Goal: Task Accomplishment & Management: Use online tool/utility

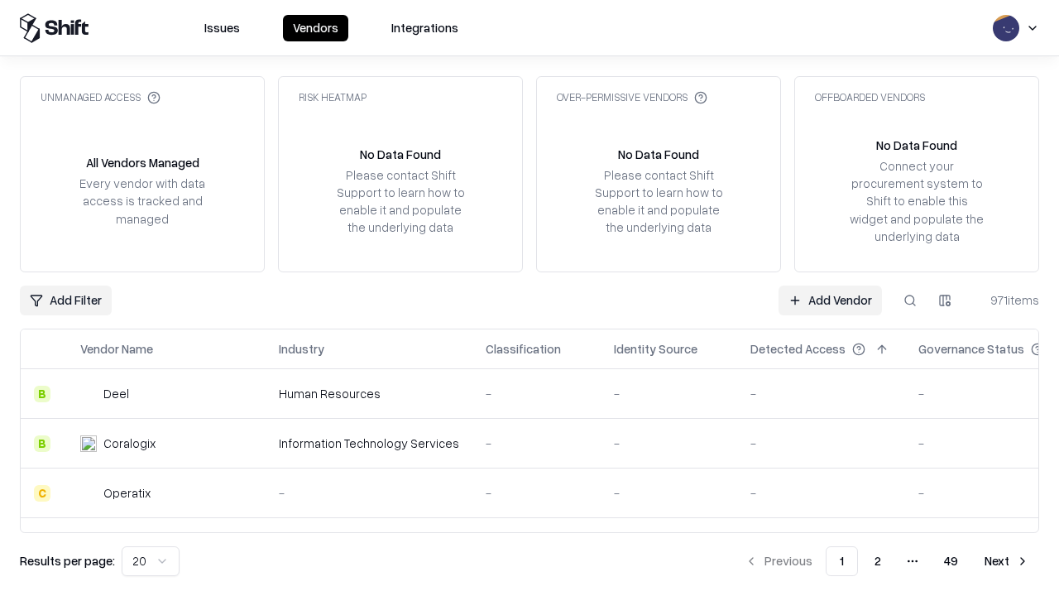
click at [830, 299] on link "Add Vendor" at bounding box center [830, 300] width 103 height 30
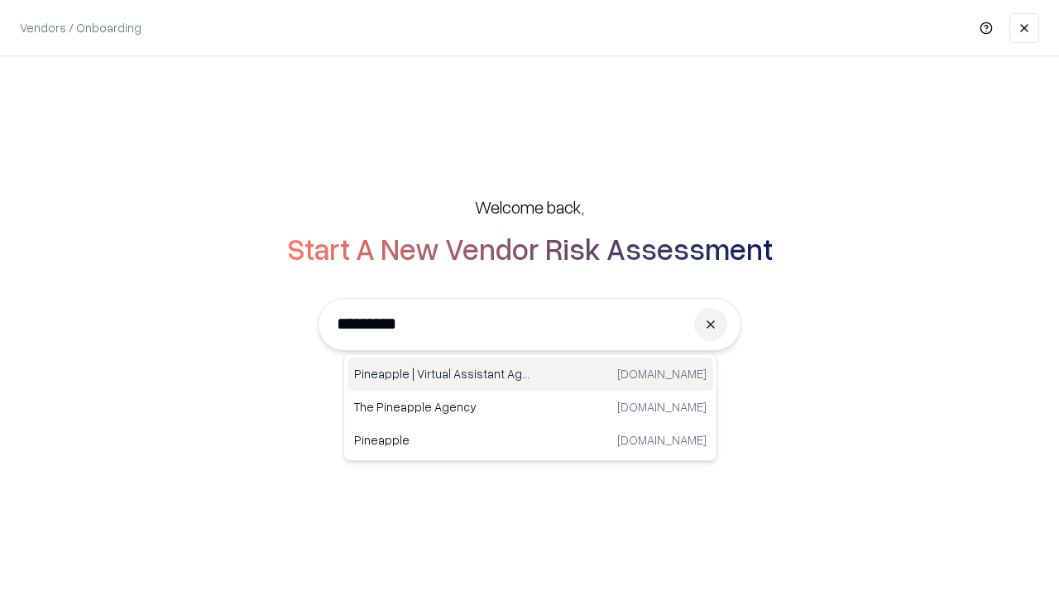
click at [530, 374] on div "Pineapple | Virtual Assistant Agency [DOMAIN_NAME]" at bounding box center [530, 373] width 366 height 33
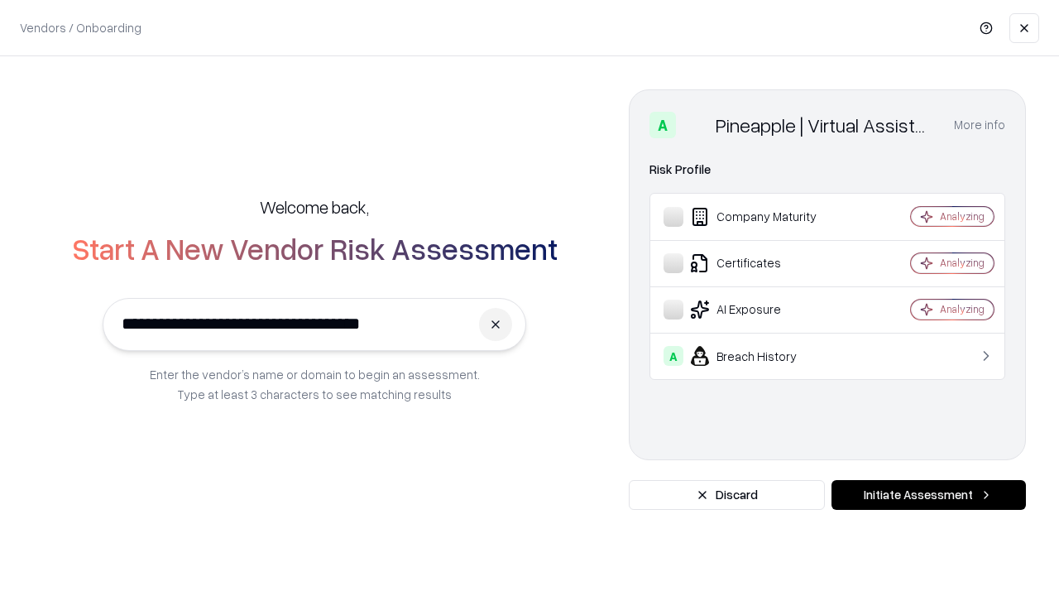
type input "**********"
click at [928, 495] on button "Initiate Assessment" at bounding box center [928, 495] width 194 height 30
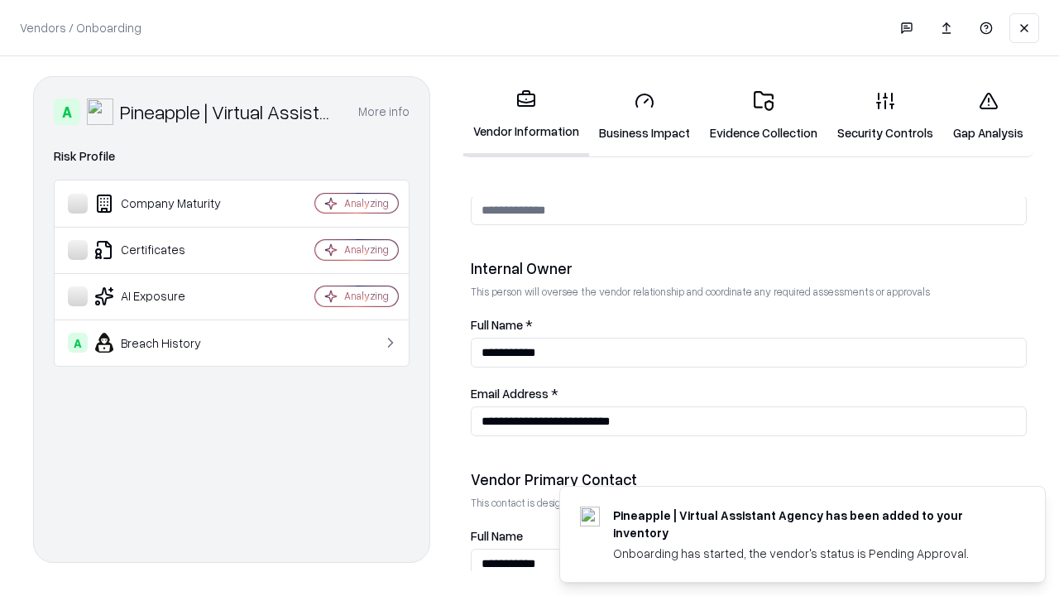
scroll to position [857, 0]
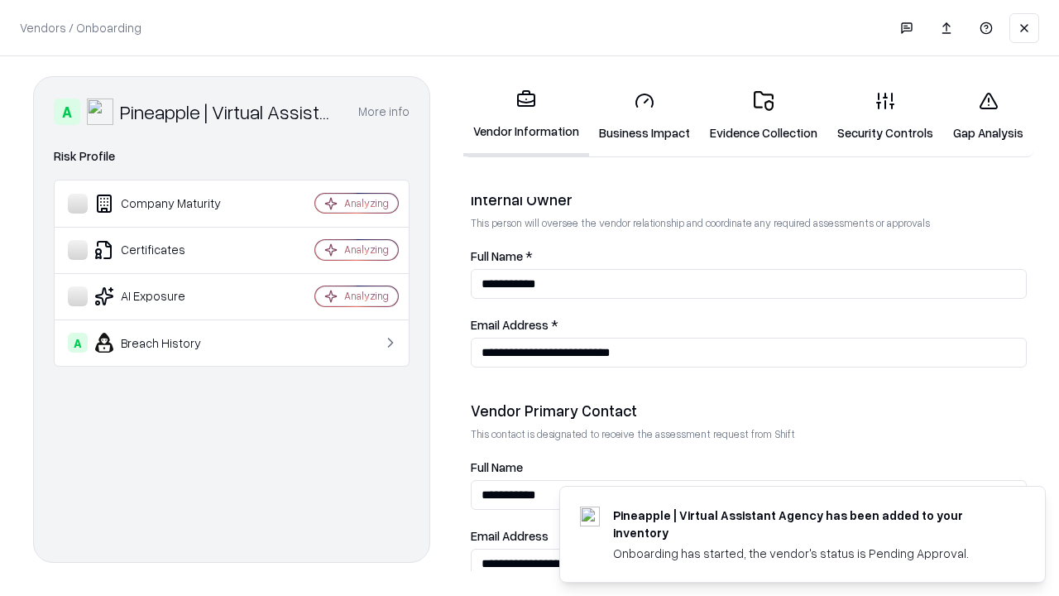
click at [644, 116] on link "Business Impact" at bounding box center [644, 116] width 111 height 77
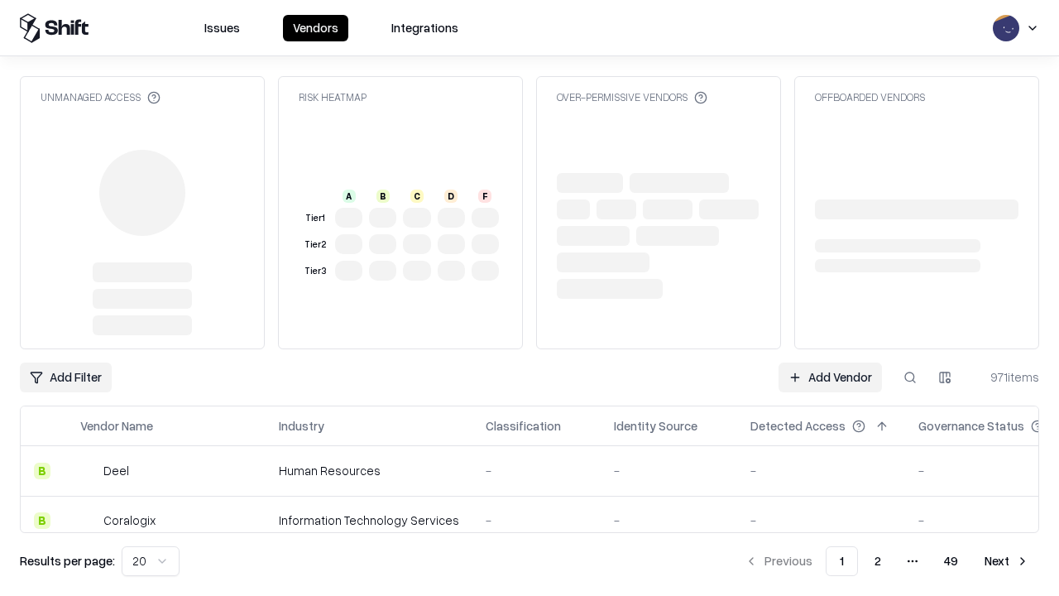
click at [830, 377] on link "Add Vendor" at bounding box center [830, 377] width 103 height 30
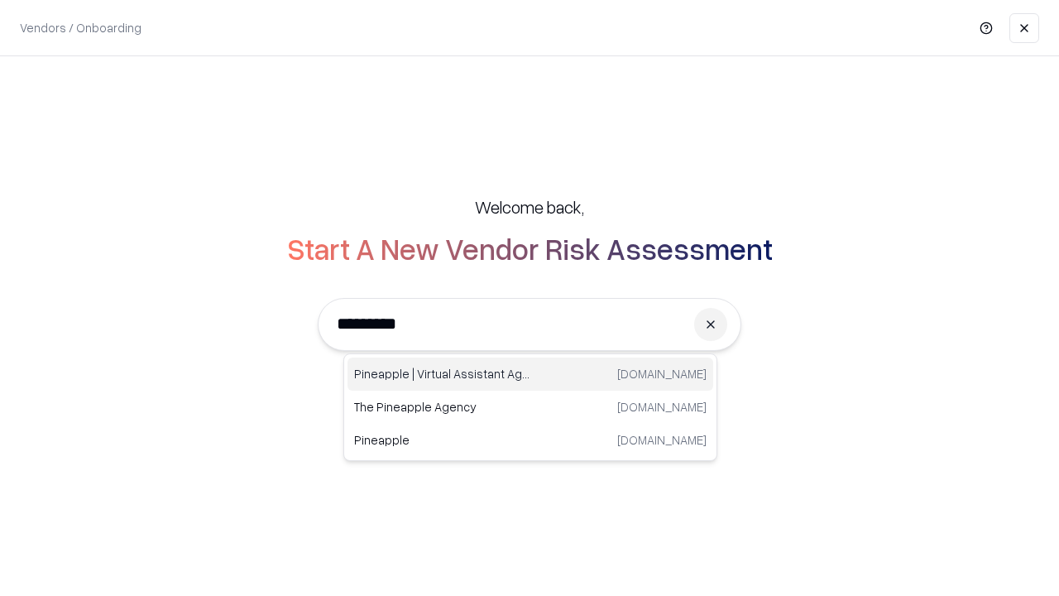
click at [530, 374] on div "Pineapple | Virtual Assistant Agency [DOMAIN_NAME]" at bounding box center [530, 373] width 366 height 33
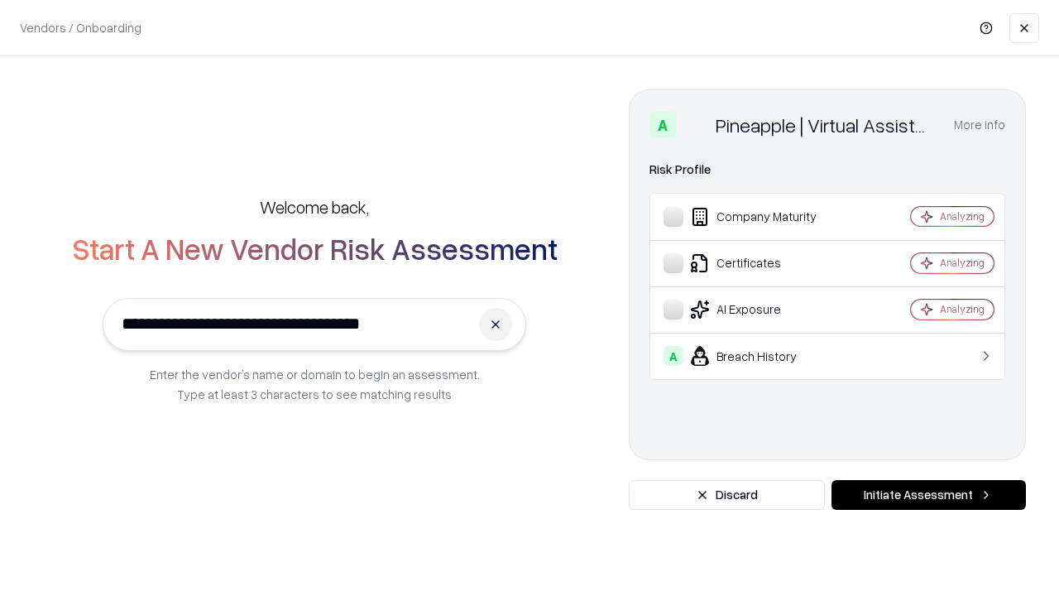
type input "**********"
click at [928, 495] on button "Initiate Assessment" at bounding box center [928, 495] width 194 height 30
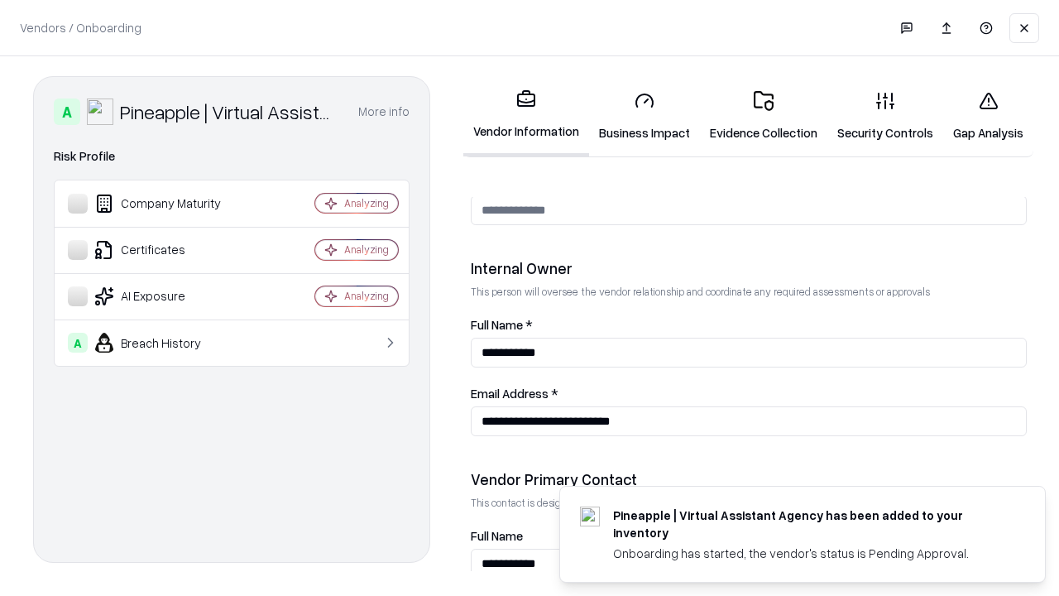
scroll to position [857, 0]
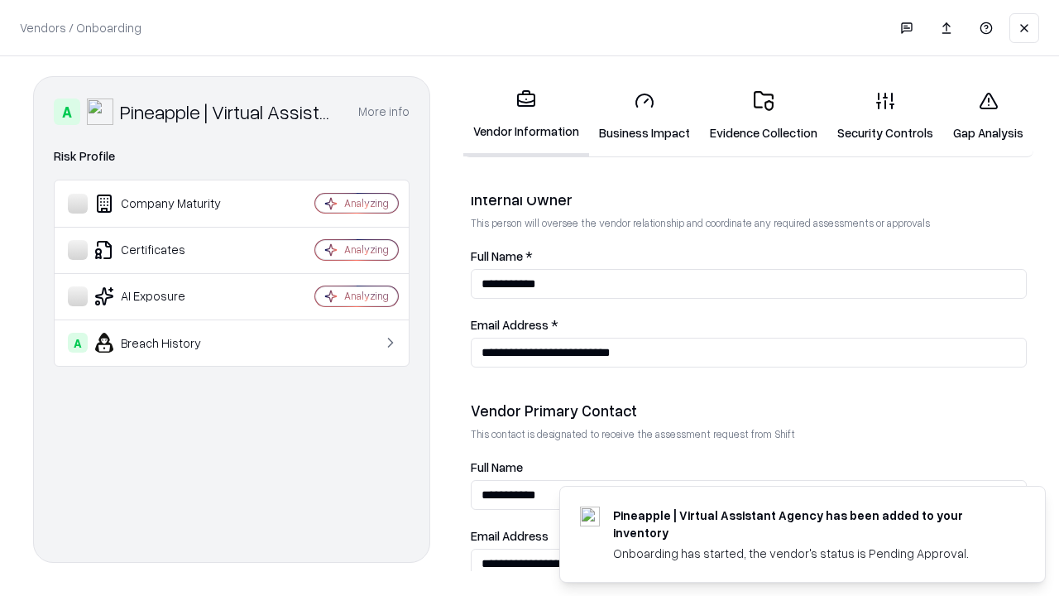
click at [988, 116] on link "Gap Analysis" at bounding box center [988, 116] width 90 height 77
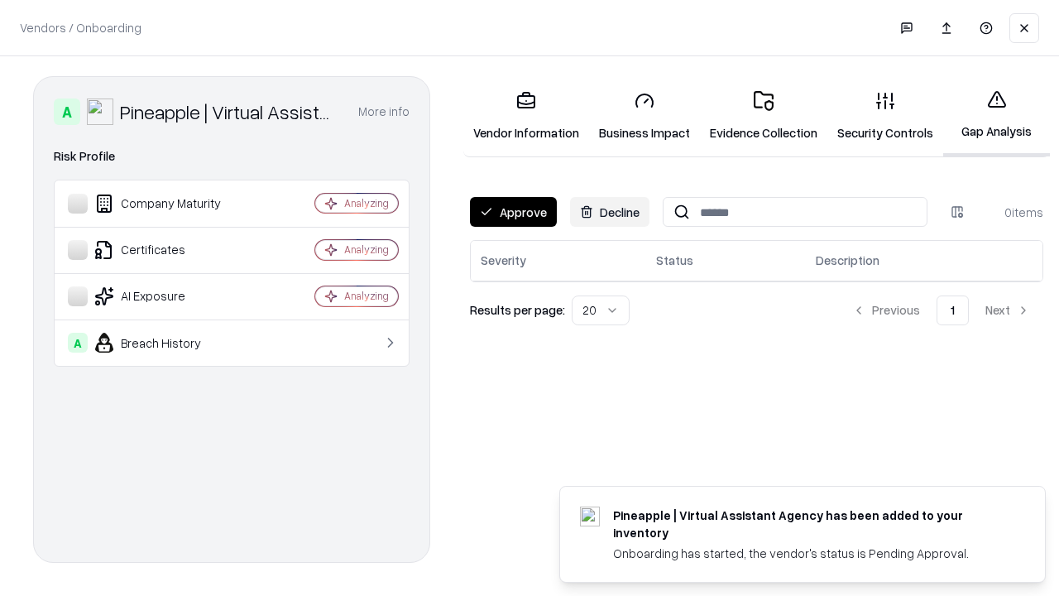
click at [513, 212] on button "Approve" at bounding box center [513, 212] width 87 height 30
